Goal: Task Accomplishment & Management: Use online tool/utility

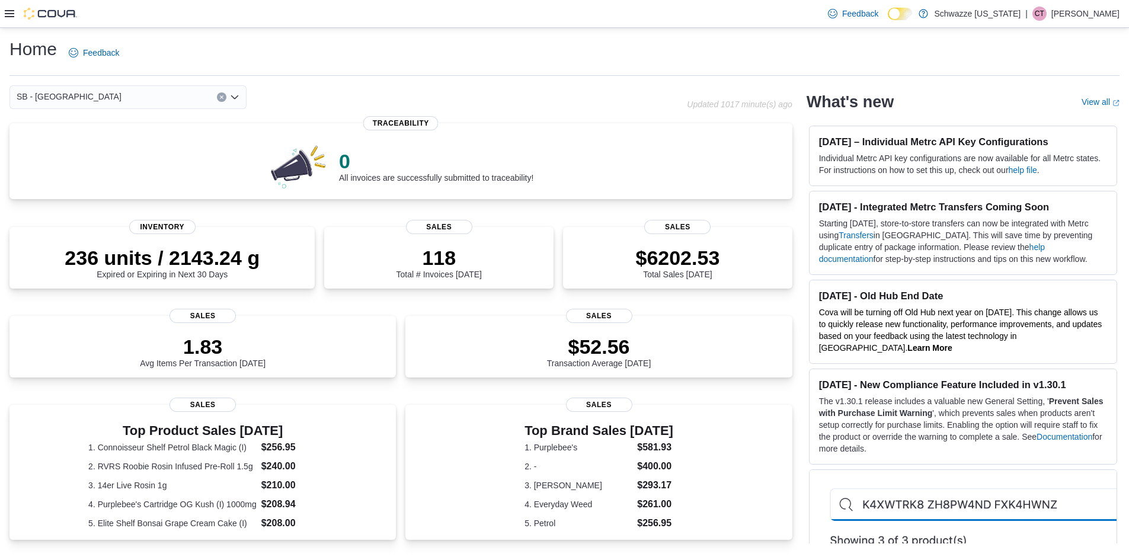
click at [9, 18] on icon at bounding box center [9, 13] width 9 height 9
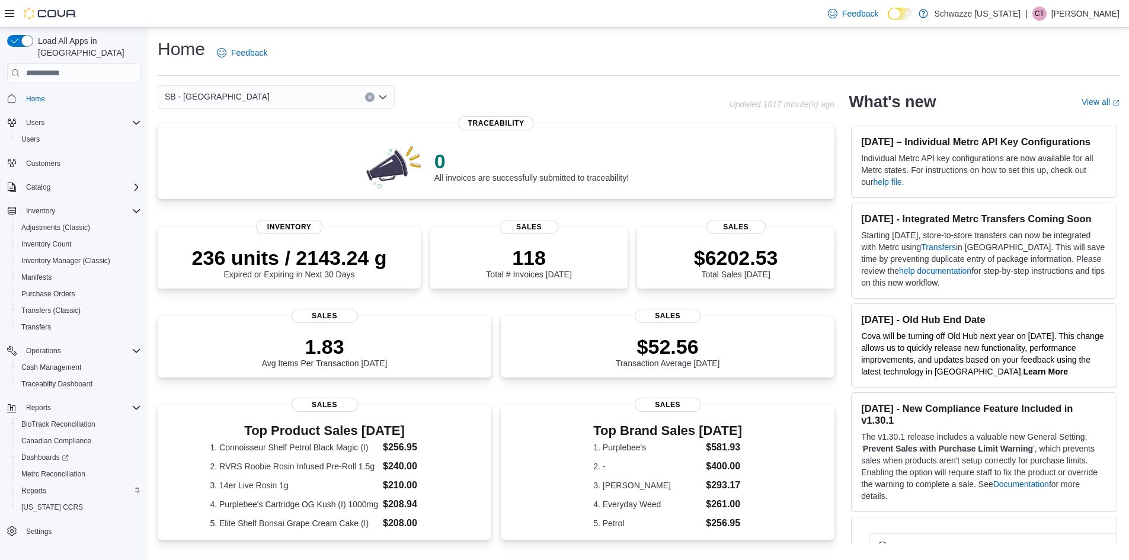
click at [52, 483] on div "Reports" at bounding box center [79, 490] width 124 height 14
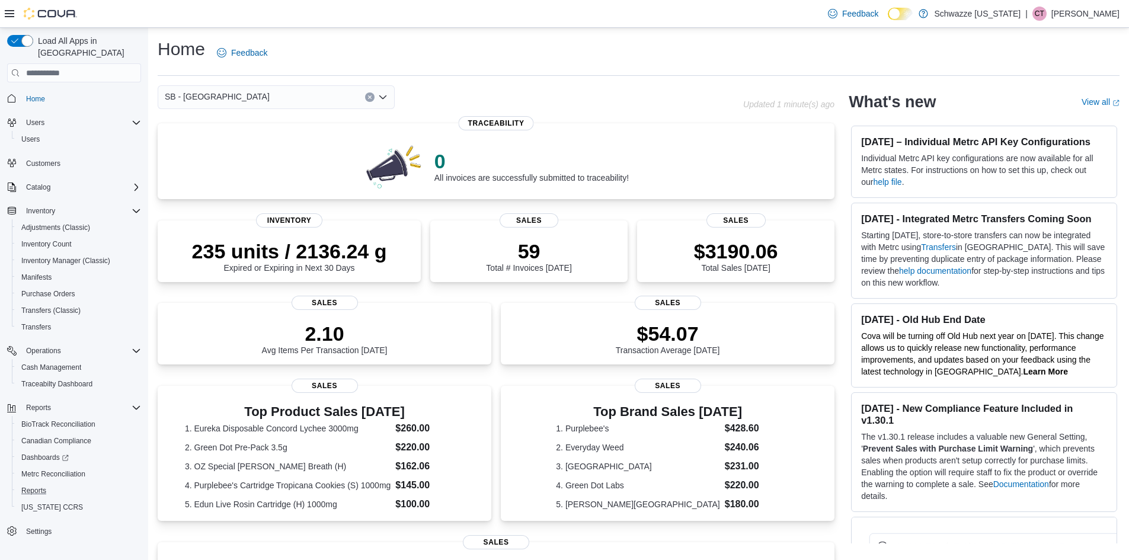
click at [46, 482] on button "Reports" at bounding box center [79, 490] width 134 height 17
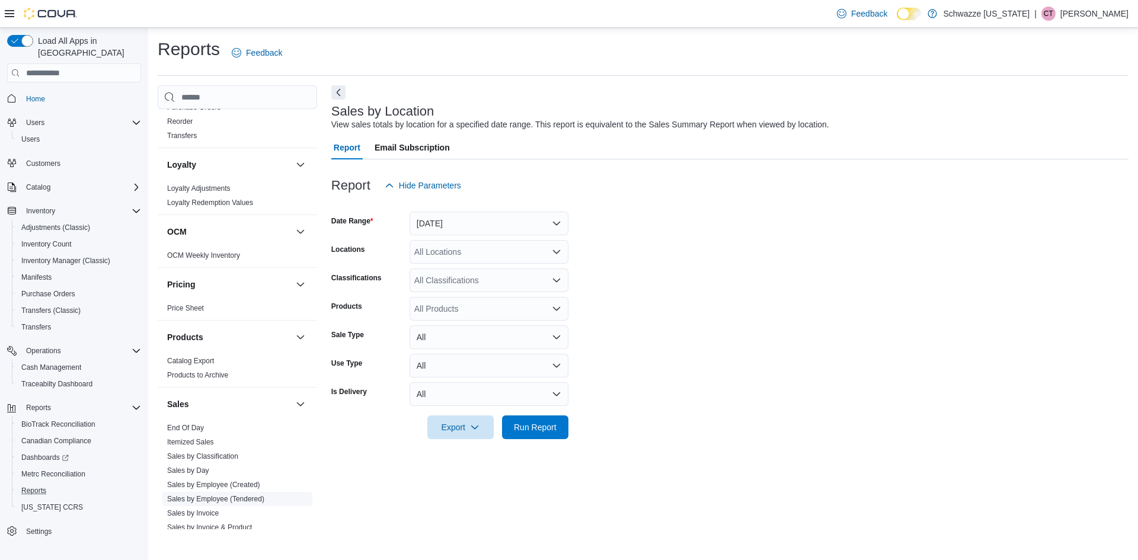
scroll to position [652, 0]
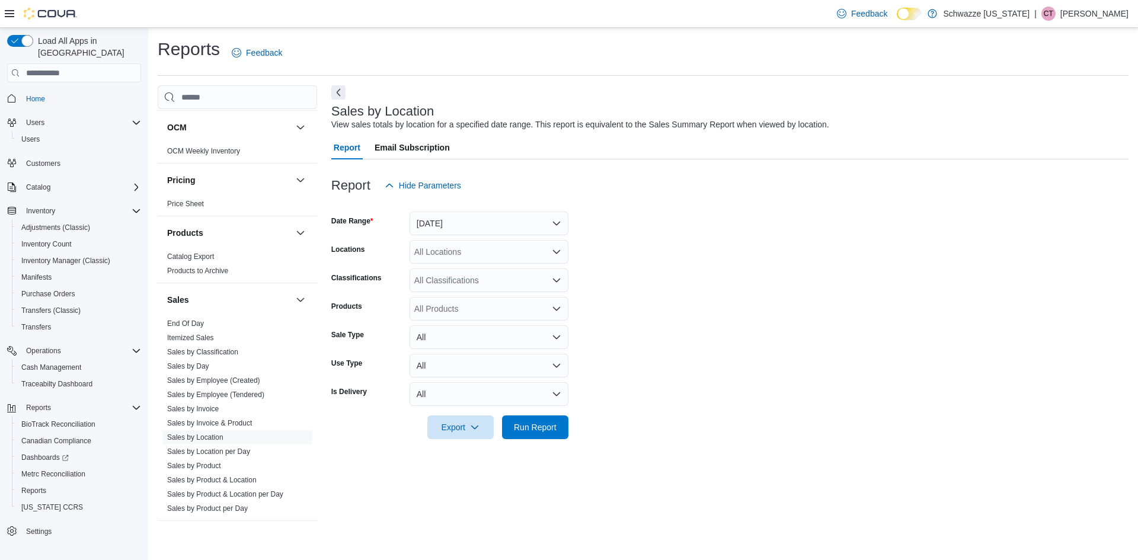
click at [196, 315] on div "Sales" at bounding box center [237, 299] width 159 height 33
click at [196, 318] on span "End Of Day" at bounding box center [237, 323] width 150 height 14
click at [196, 323] on link "End Of Day" at bounding box center [185, 323] width 37 height 8
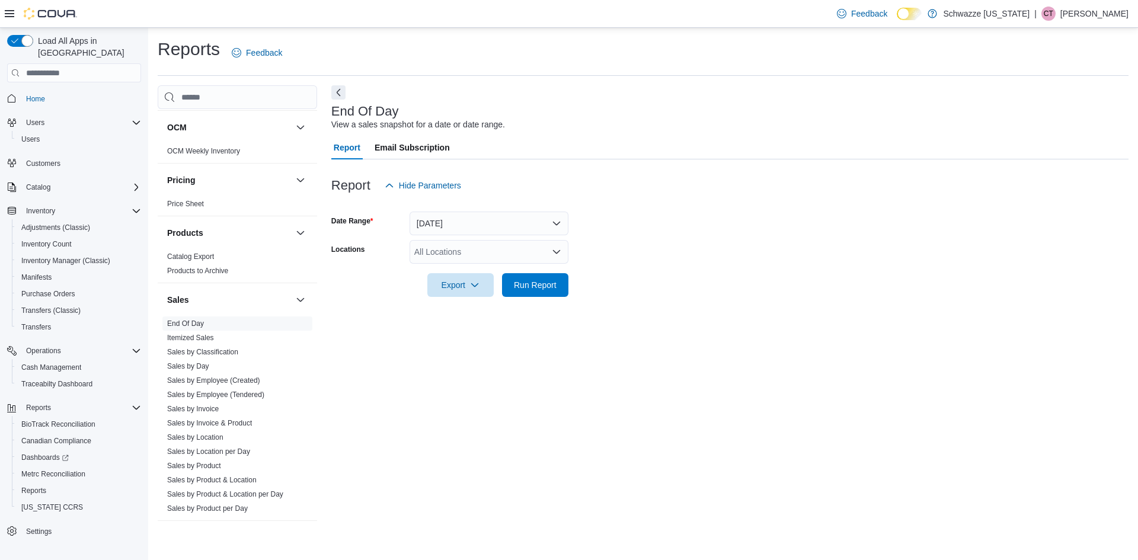
click at [460, 252] on div "All Locations" at bounding box center [488, 252] width 159 height 24
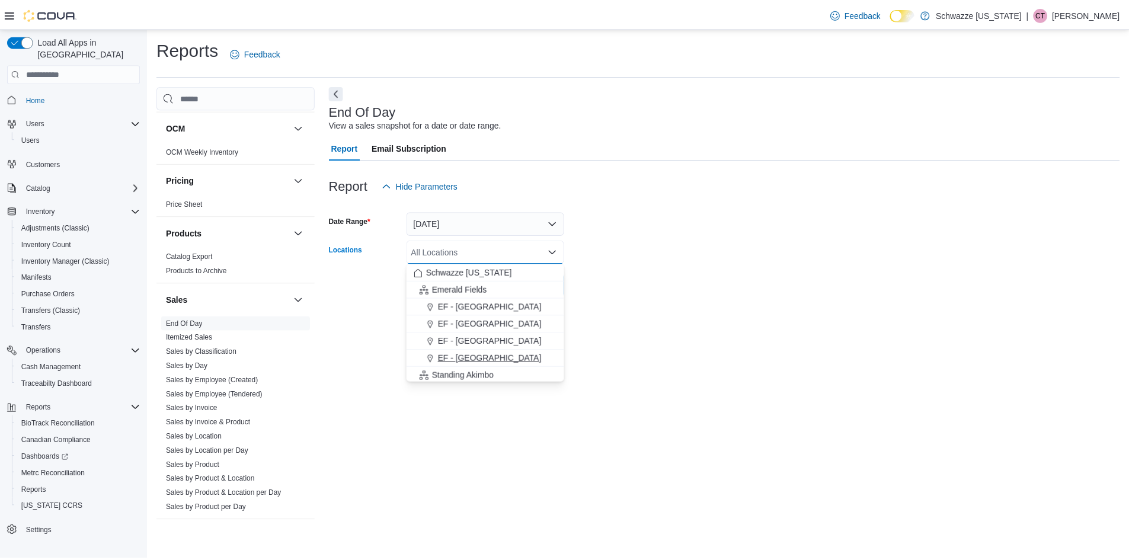
scroll to position [178, 0]
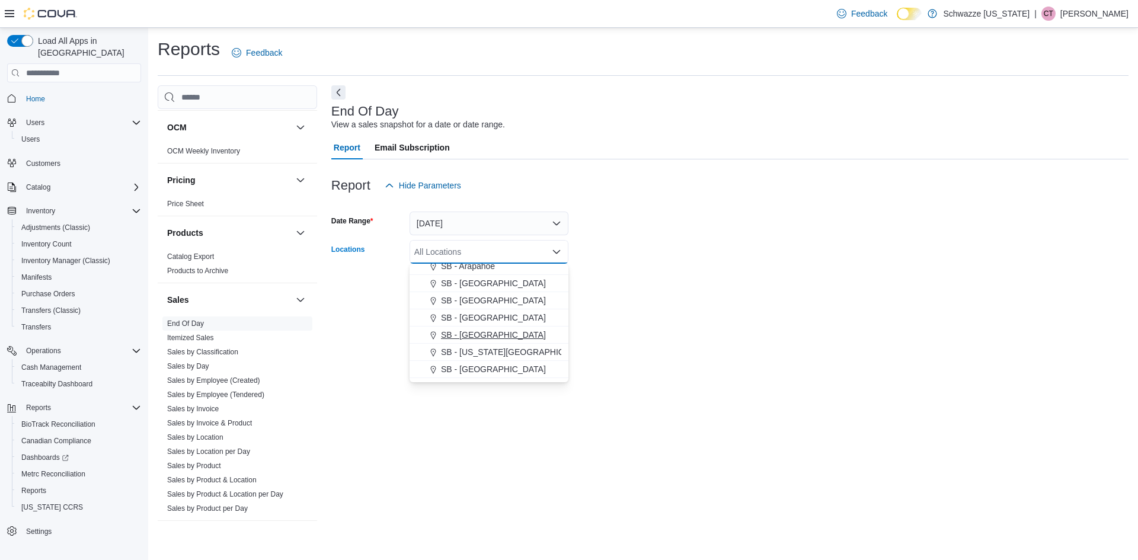
click at [469, 329] on span "SB - [GEOGRAPHIC_DATA]" at bounding box center [493, 335] width 105 height 12
click at [578, 297] on div at bounding box center [729, 304] width 797 height 14
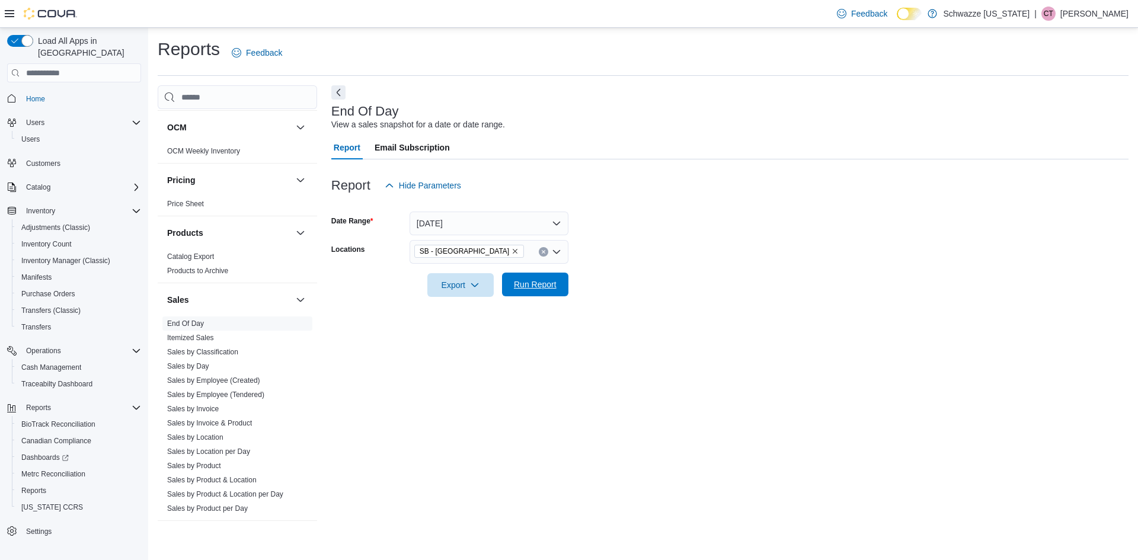
click at [521, 278] on span "Run Report" at bounding box center [535, 285] width 52 height 24
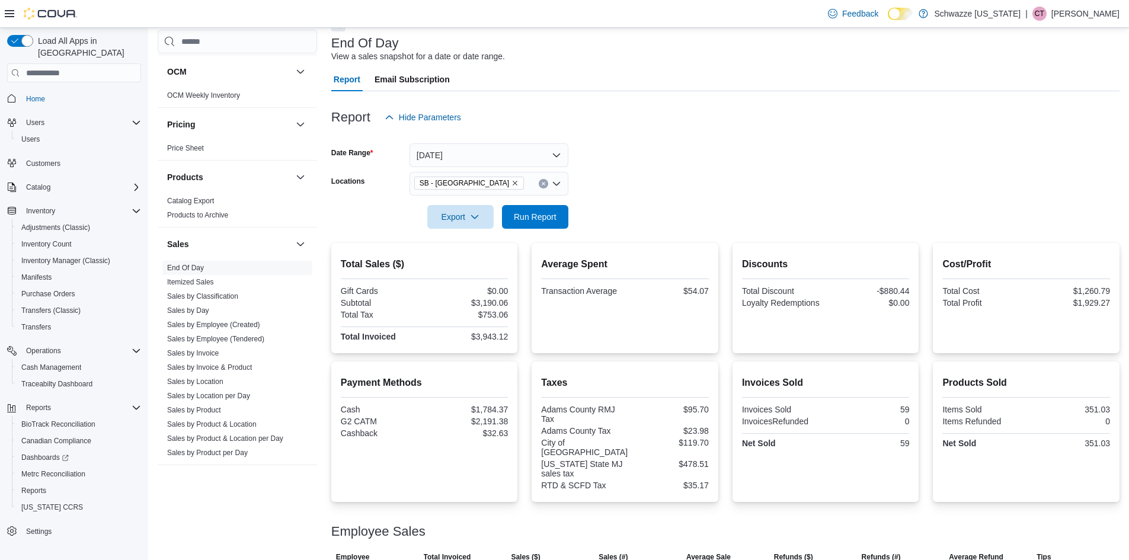
scroll to position [148, 0]
